Goal: Task Accomplishment & Management: Use online tool/utility

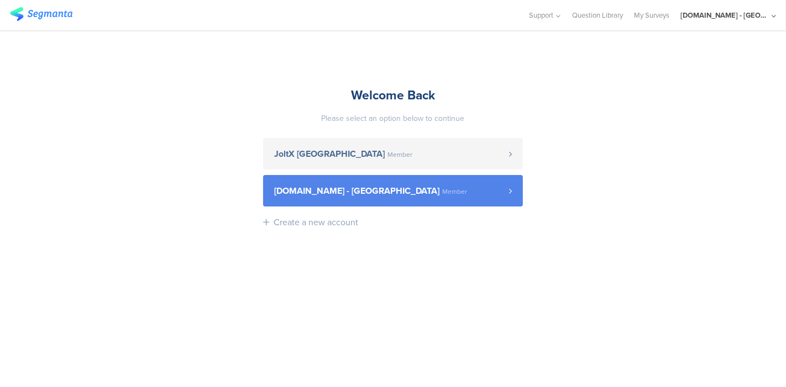
click at [325, 187] on span "[DOMAIN_NAME] - [GEOGRAPHIC_DATA]" at bounding box center [356, 191] width 165 height 9
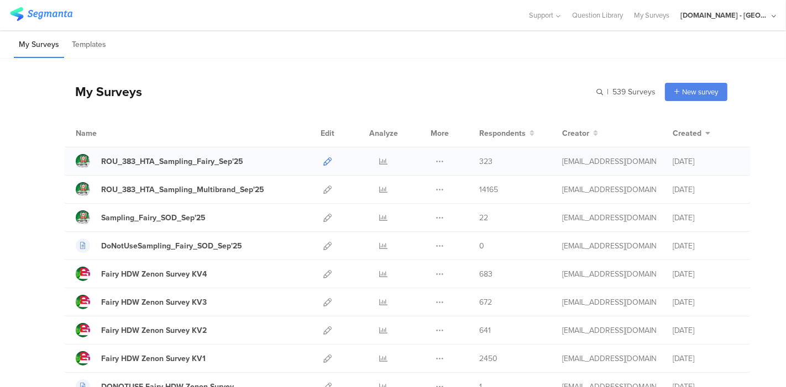
click at [323, 166] on link at bounding box center [327, 161] width 8 height 28
click at [323, 189] on icon at bounding box center [327, 190] width 8 height 8
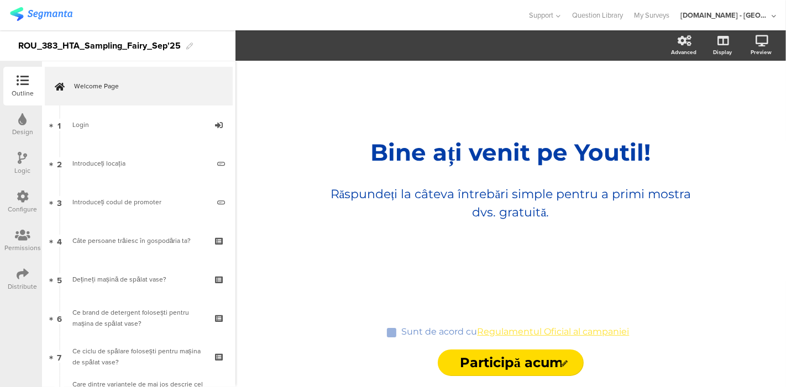
click at [23, 205] on div "Configure" at bounding box center [22, 209] width 29 height 10
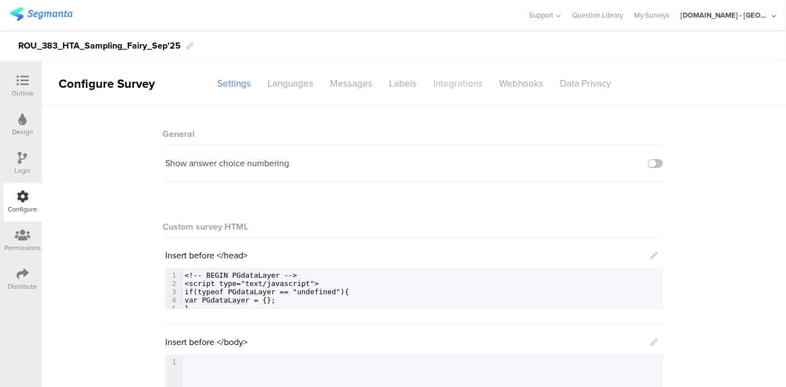
click at [429, 87] on div "Integrations" at bounding box center [458, 83] width 66 height 19
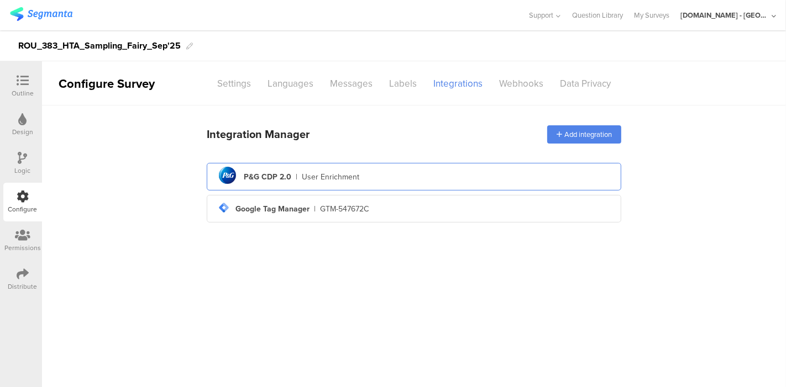
click at [358, 178] on div "pg logo P&G CDP 2.0 | User Enrichment" at bounding box center [413, 177] width 397 height 27
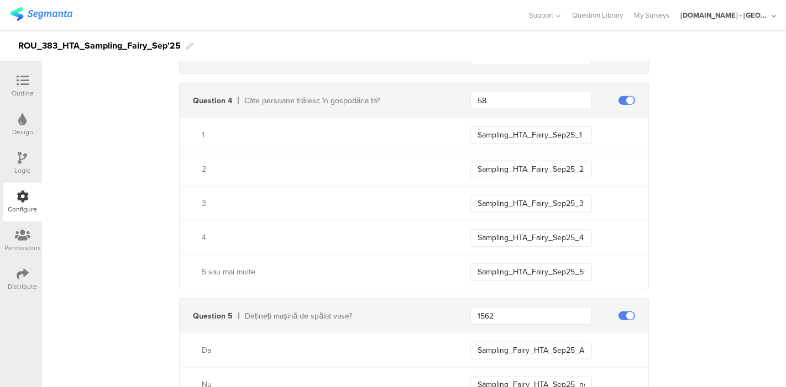
scroll to position [530, 0]
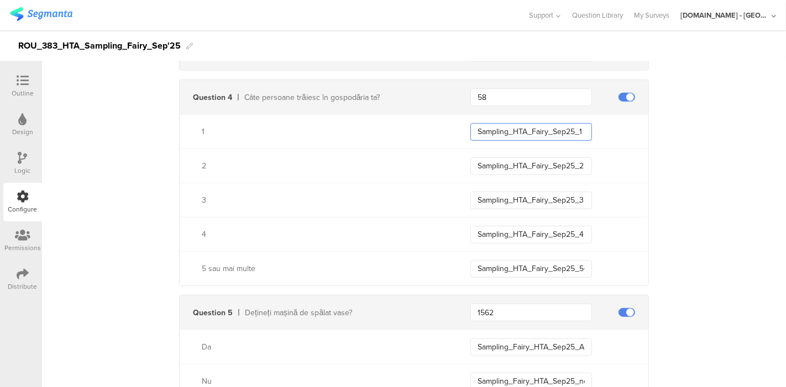
click at [520, 131] on input "Sampling_HTA_Fairy_Sep25_1" at bounding box center [531, 132] width 122 height 18
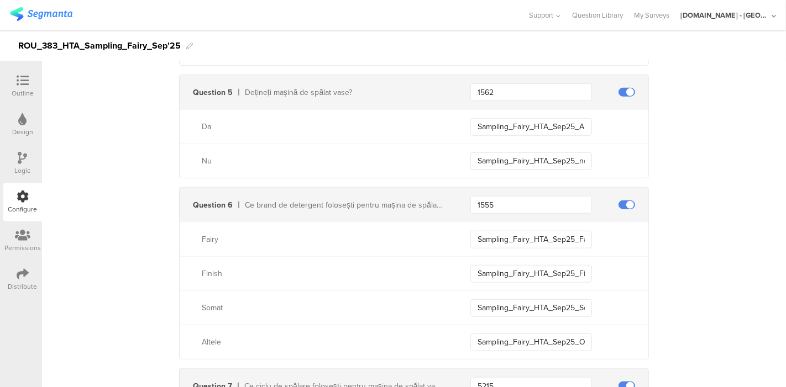
scroll to position [751, 0]
click at [498, 125] on input "Sampling_Fairy_HTA_Sep25_ADW_Owner" at bounding box center [531, 127] width 122 height 18
click at [525, 157] on input "Sampling_Fairy_HTA_Sep25_non_ADW_Owner" at bounding box center [531, 161] width 122 height 18
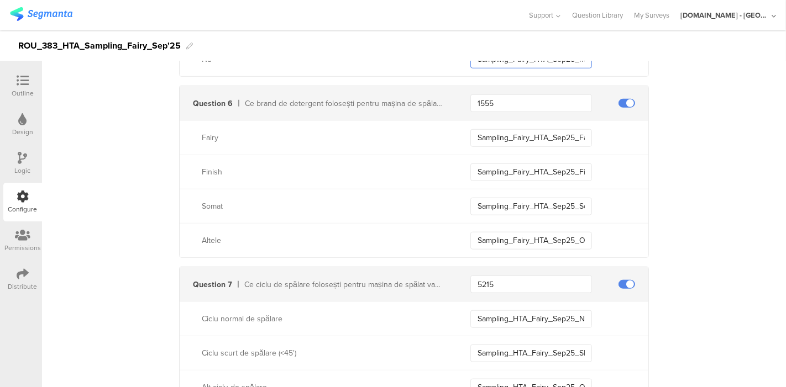
scroll to position [832, 0]
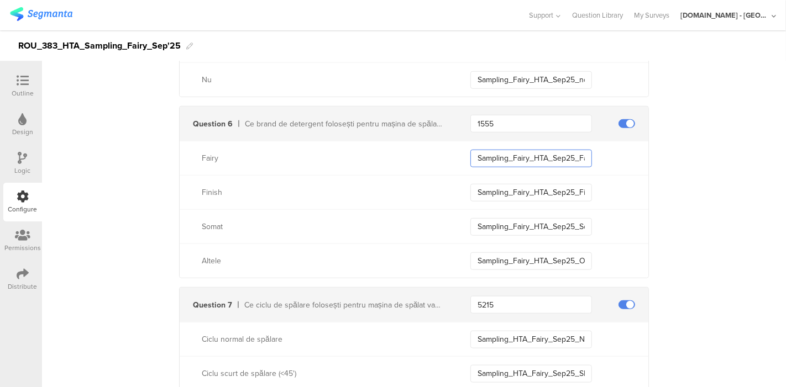
click at [525, 155] on input "Sampling_Fairy_HTA_Sep25_Fairy" at bounding box center [531, 159] width 122 height 18
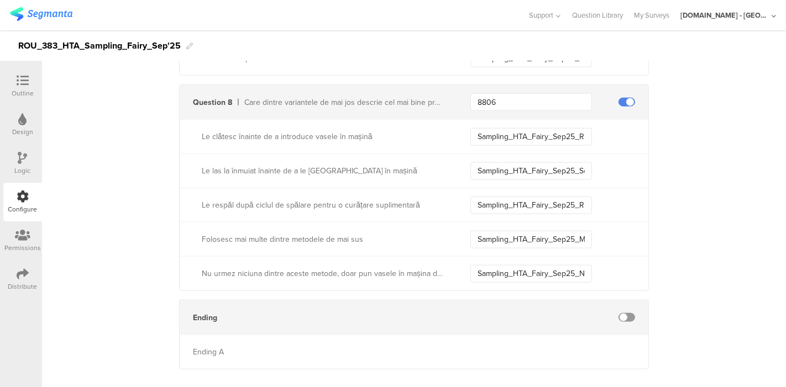
scroll to position [1195, 0]
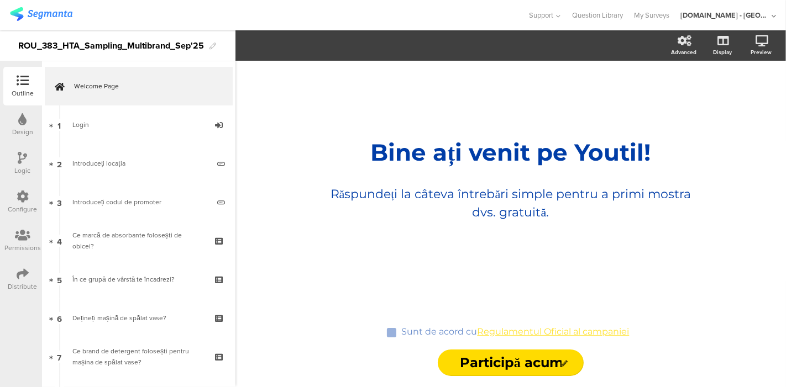
click at [22, 198] on icon at bounding box center [23, 197] width 12 height 12
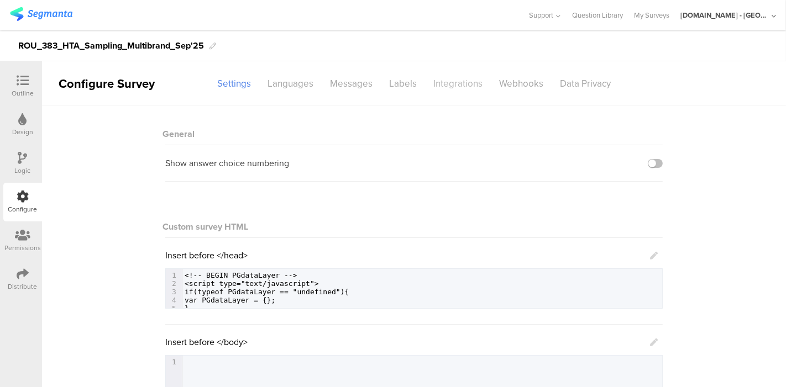
click at [440, 84] on div "Integrations" at bounding box center [458, 83] width 66 height 19
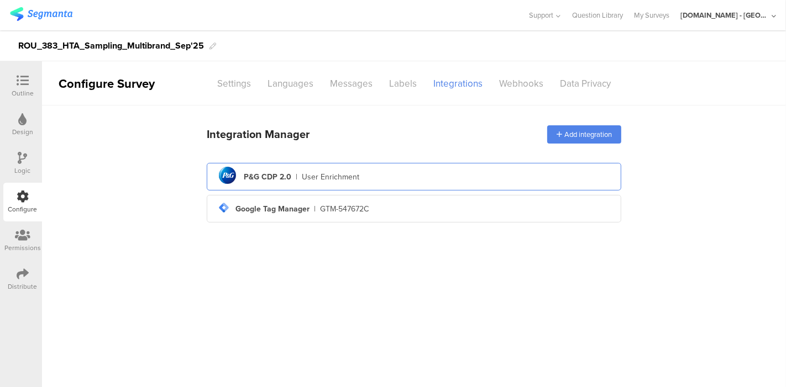
click at [367, 176] on div "pg logo P&G CDP 2.0 | User Enrichment" at bounding box center [413, 177] width 397 height 27
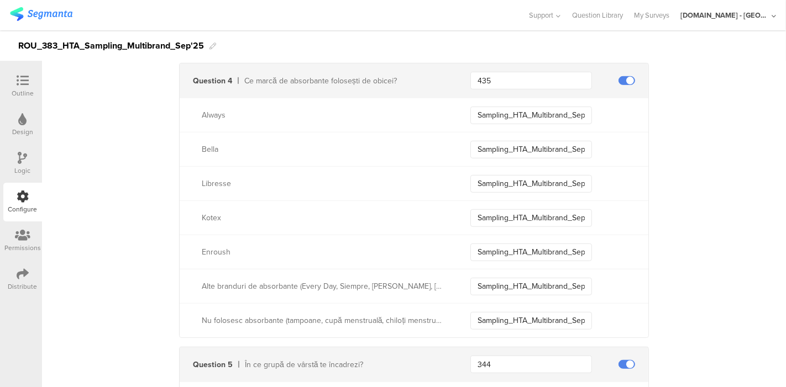
scroll to position [547, 0]
